Goal: Complete application form

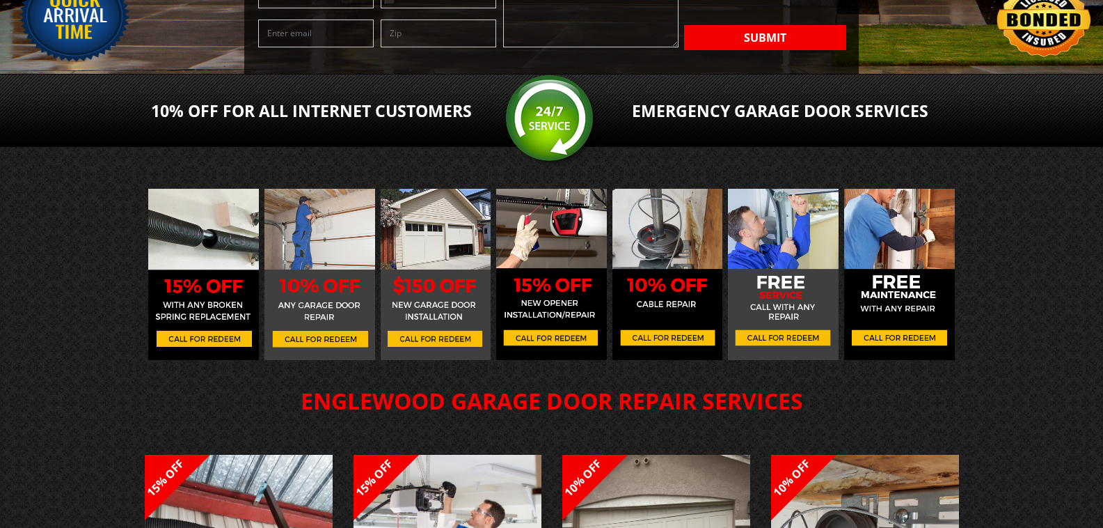
scroll to position [464, 0]
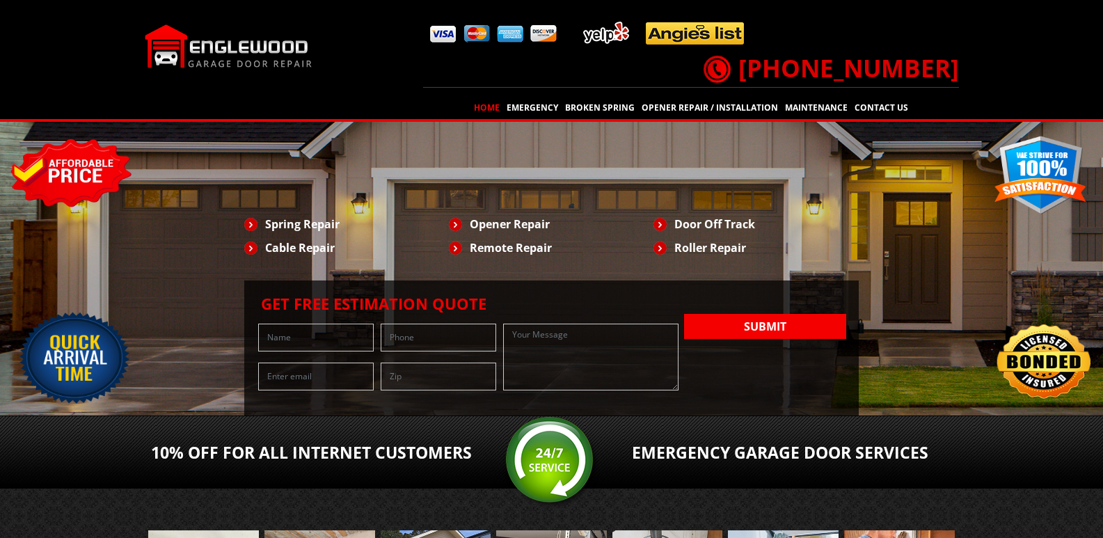
scroll to position [232, 0]
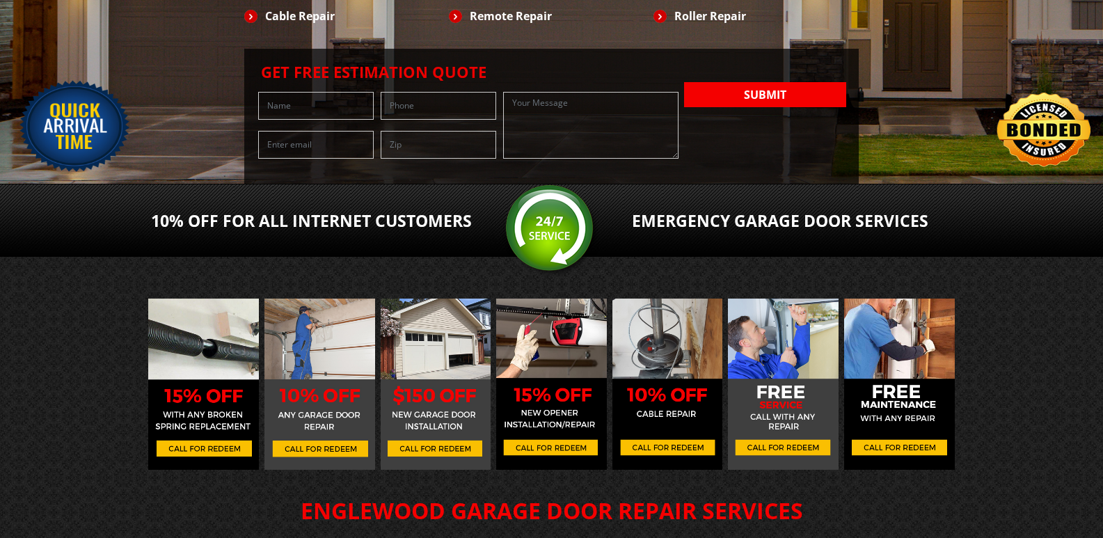
click at [331, 120] on input "text" at bounding box center [316, 106] width 116 height 28
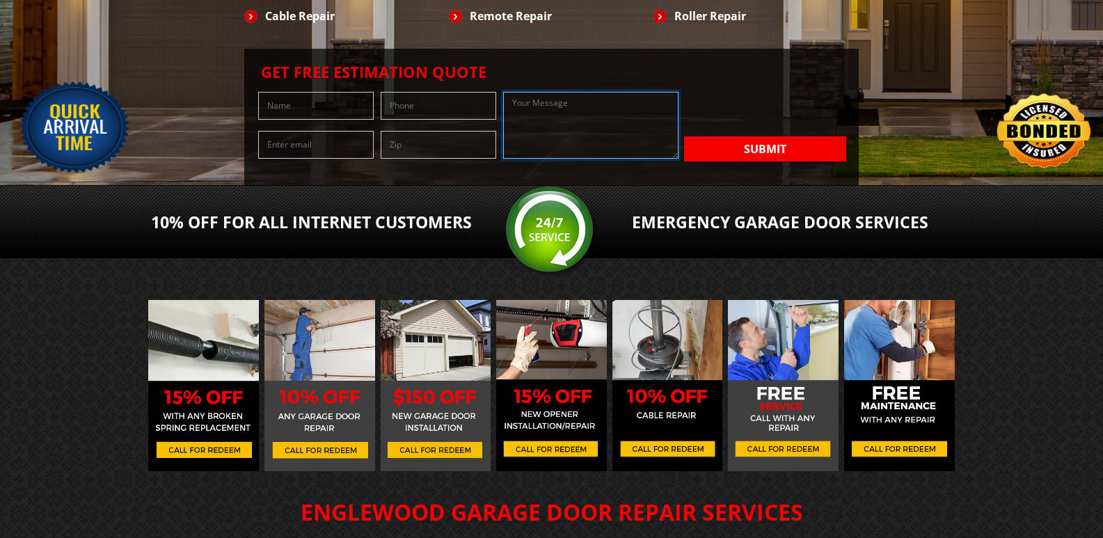
click at [503, 159] on textarea at bounding box center [590, 125] width 175 height 67
click at [381, 159] on input "text" at bounding box center [439, 145] width 116 height 28
type input "80211"
type input "Mitch Walton"
type input "7206084802"
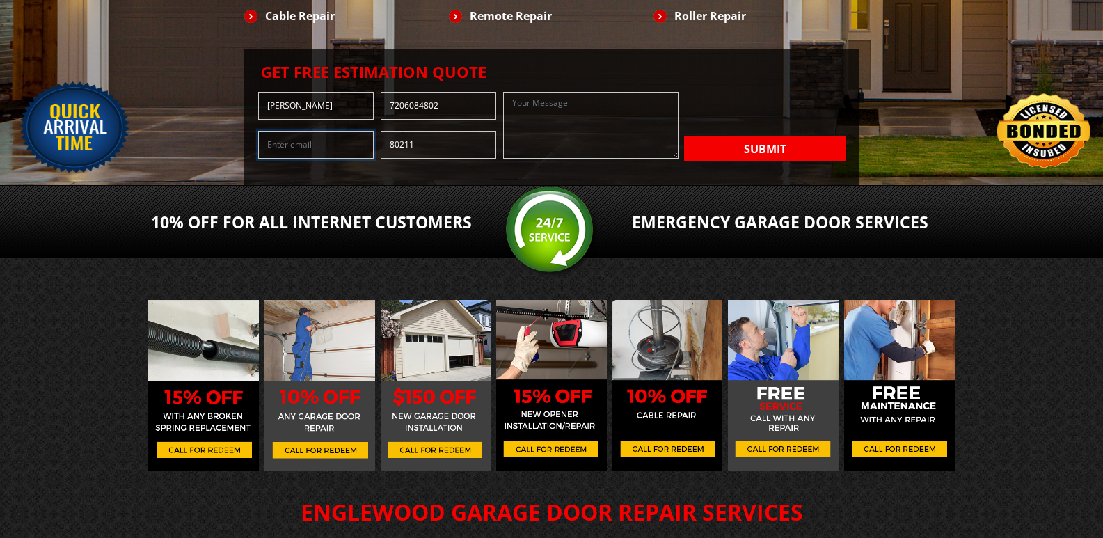
type input "mitch@the303company.com"
click at [503, 159] on textarea at bounding box center [590, 125] width 175 height 67
paste textarea "As a local company, 303 Companies has been serving since 2009, offering a compr…"
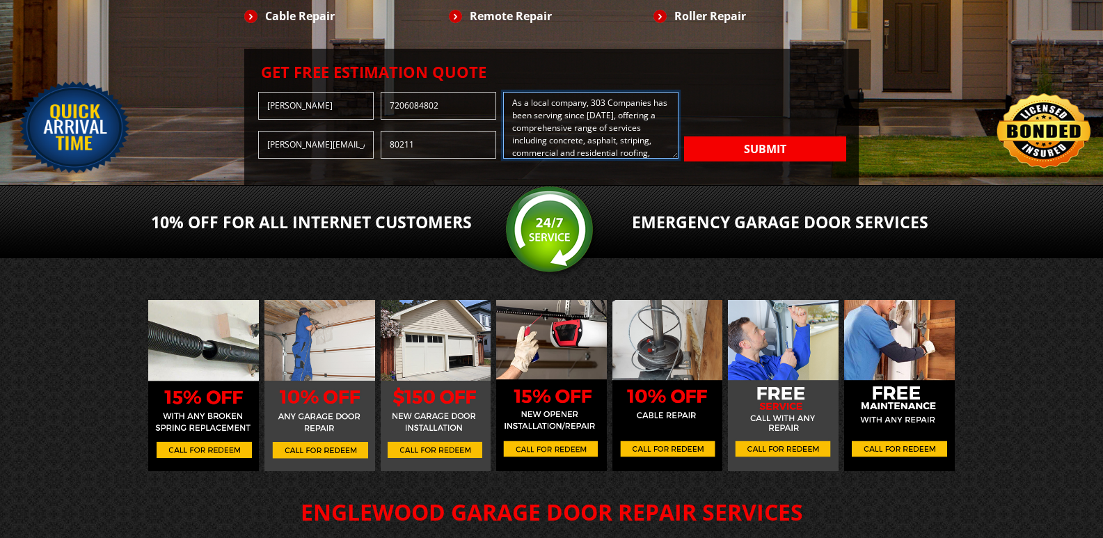
scroll to position [229, 0]
type textarea "As a local company, 303 Companies has been serving since 2009, offering a compr…"
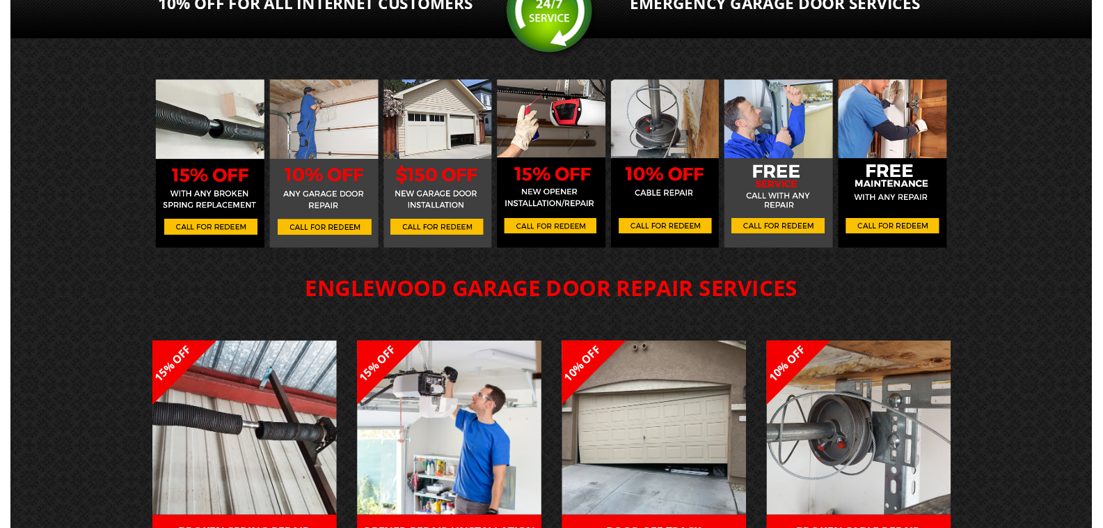
scroll to position [464, 0]
